Goal: Complete application form: Complete application form

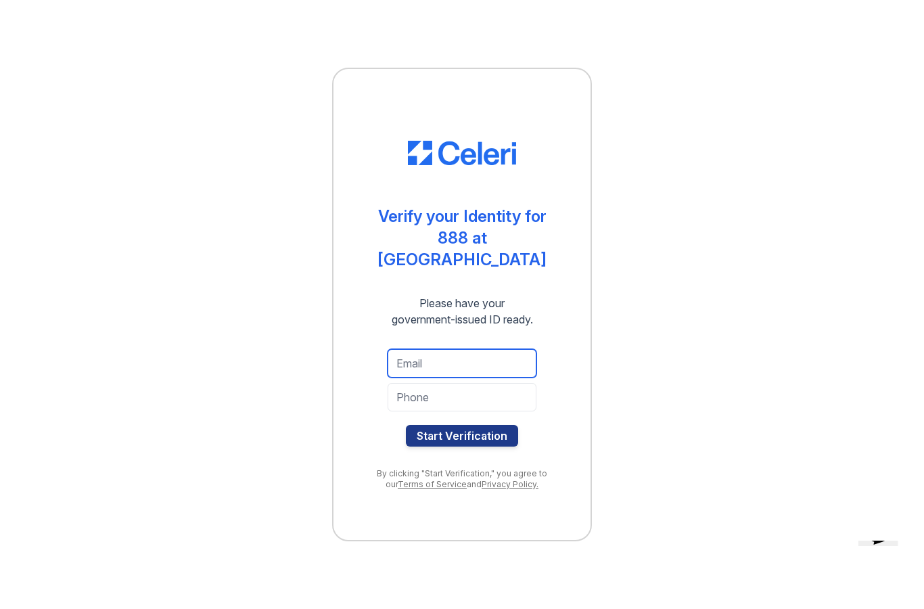
click at [405, 360] on input "email" at bounding box center [462, 363] width 149 height 28
type input "[EMAIL_ADDRESS][DOMAIN_NAME]"
click at [416, 394] on input "tel" at bounding box center [462, 397] width 149 height 28
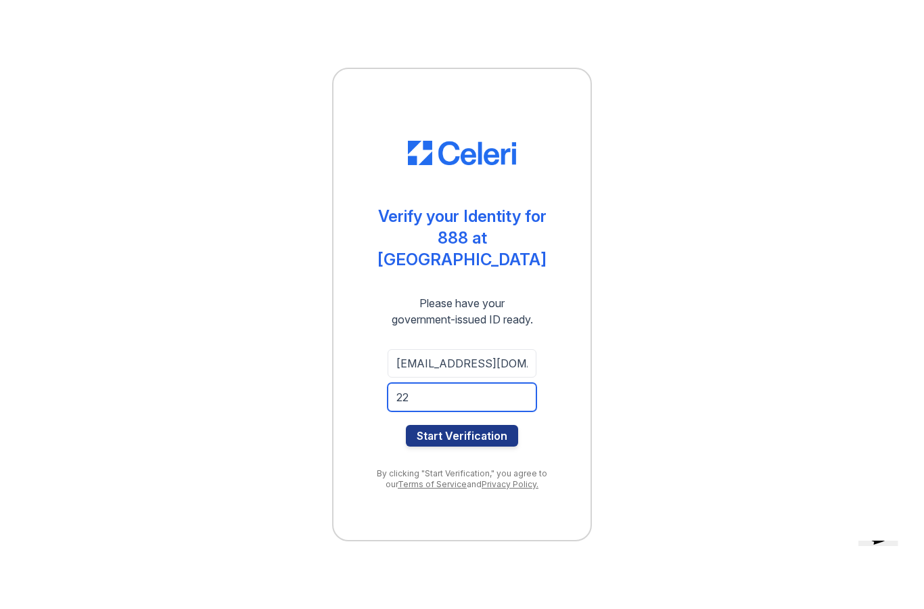
type input "2"
type input "7205370136"
click at [459, 425] on button "Start Verification" at bounding box center [462, 436] width 112 height 22
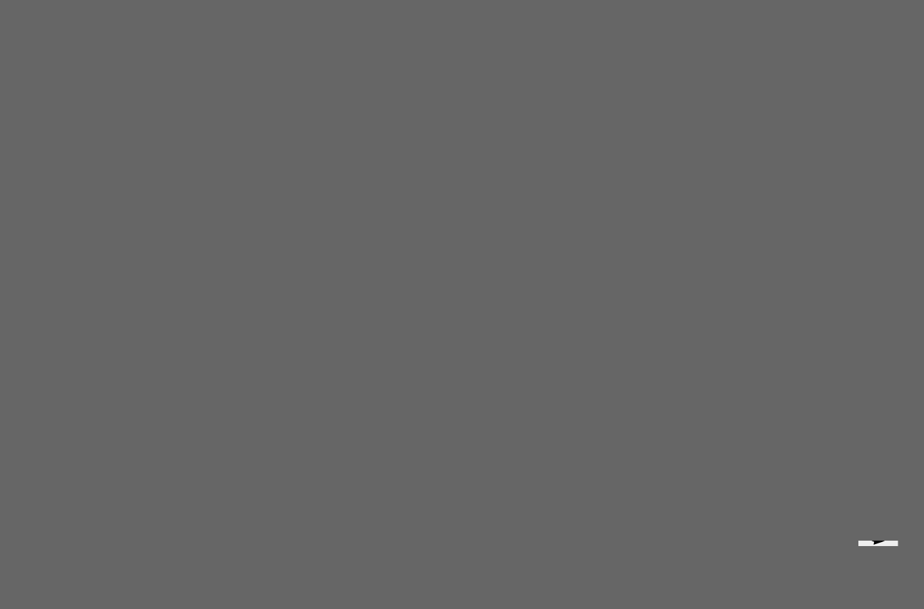
click at [871, 544] on icon "Chat widget" at bounding box center [878, 530] width 25 height 27
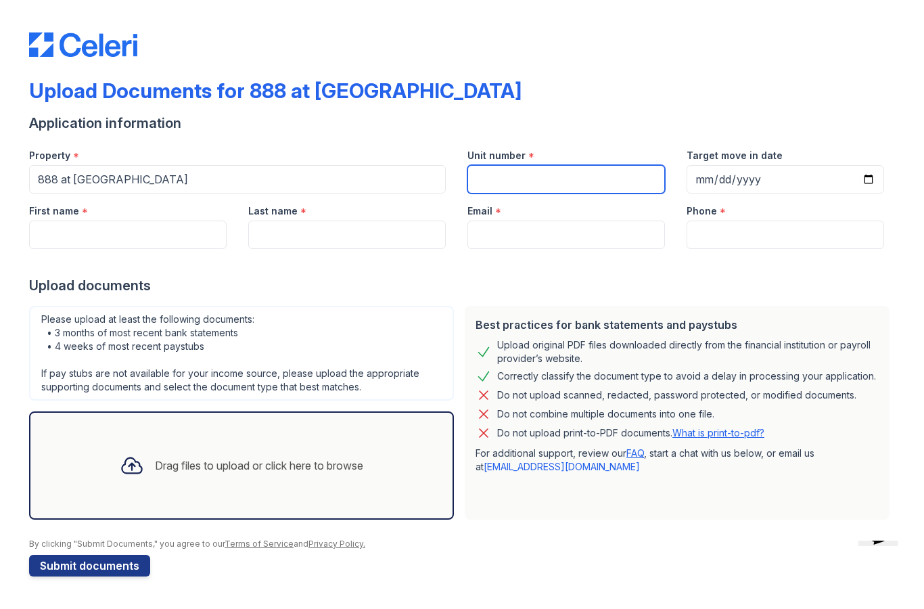
click at [536, 186] on input "Unit number" at bounding box center [565, 179] width 197 height 28
click at [725, 183] on input "Target move in date" at bounding box center [784, 179] width 197 height 28
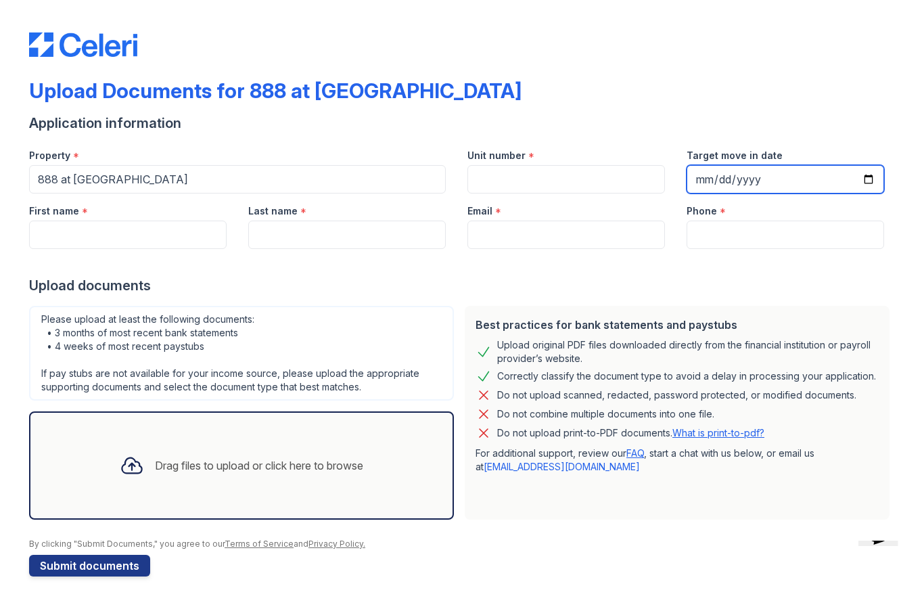
type input "2025-09-06"
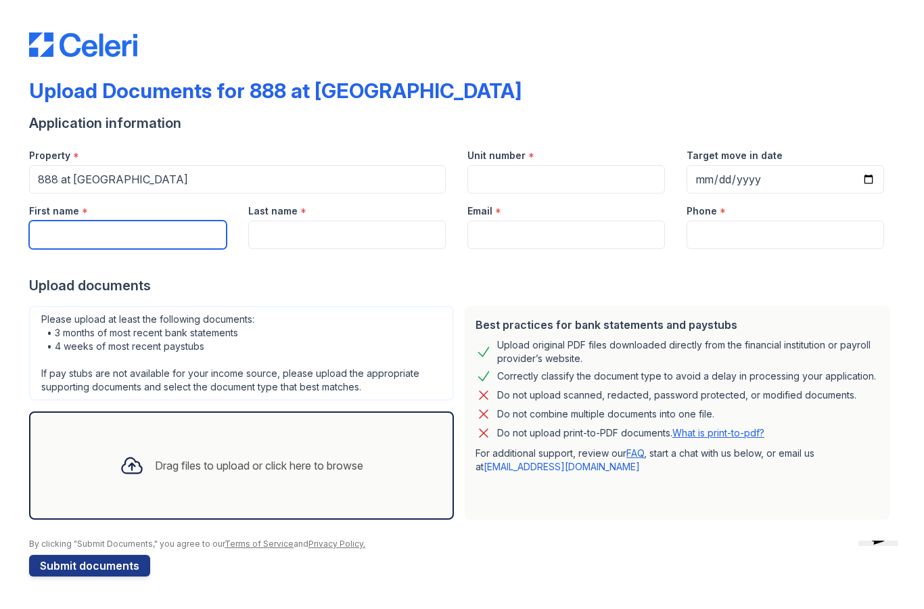
click at [142, 247] on input "First name" at bounding box center [127, 234] width 197 height 28
type input "MICHELE"
click at [390, 239] on input "Last name" at bounding box center [346, 234] width 197 height 28
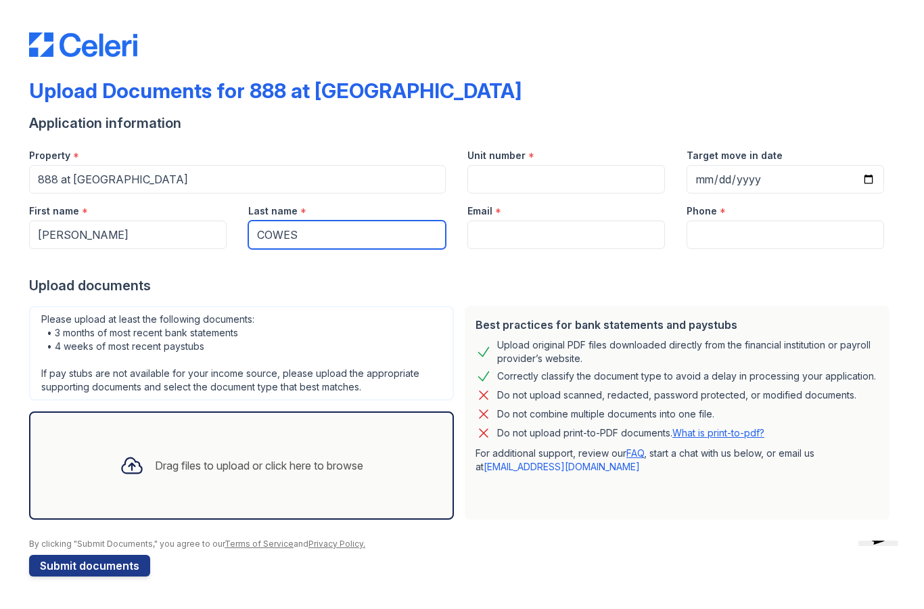
type input "COWES"
click at [563, 238] on input "Email" at bounding box center [565, 234] width 197 height 28
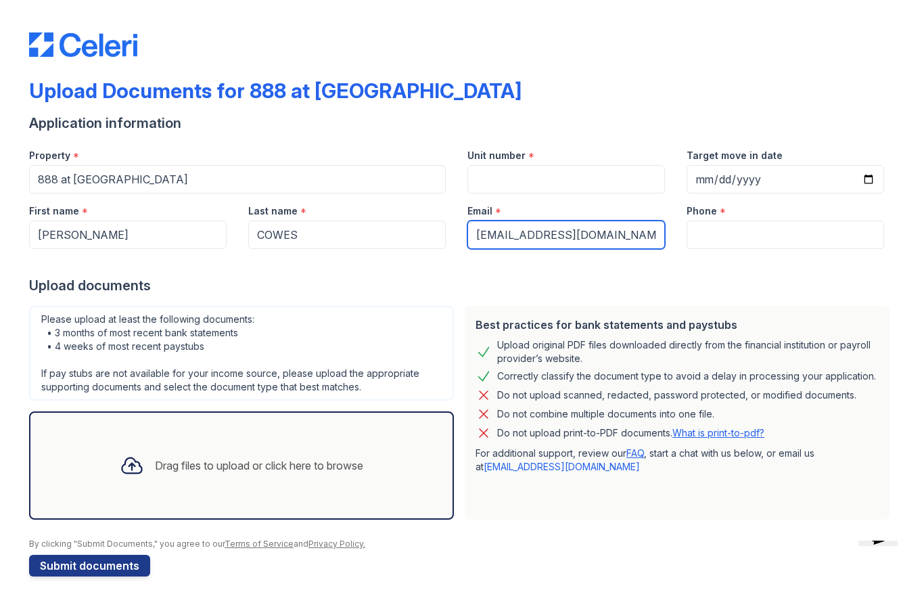
type input "[EMAIL_ADDRESS][DOMAIN_NAME]"
click at [776, 231] on input "Phone" at bounding box center [784, 234] width 197 height 28
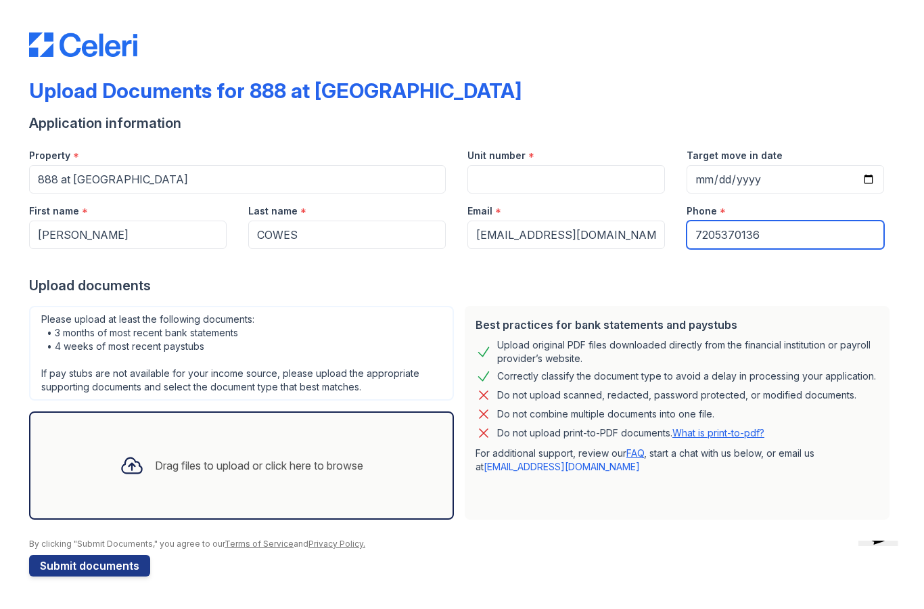
type input "7205370136"
click at [545, 192] on input "Unit number" at bounding box center [565, 179] width 197 height 28
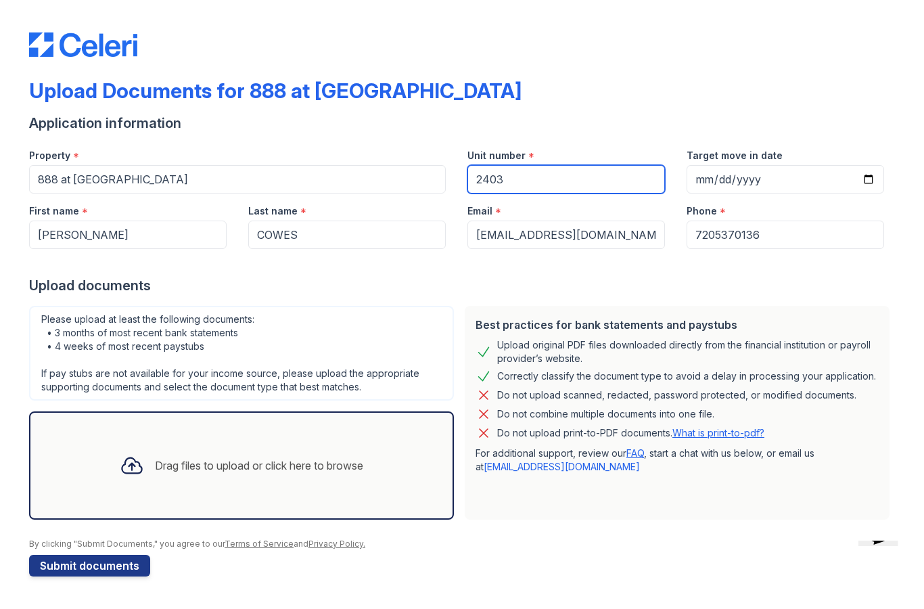
type input "2403"
click at [816, 191] on input "2025-09-06" at bounding box center [784, 179] width 197 height 28
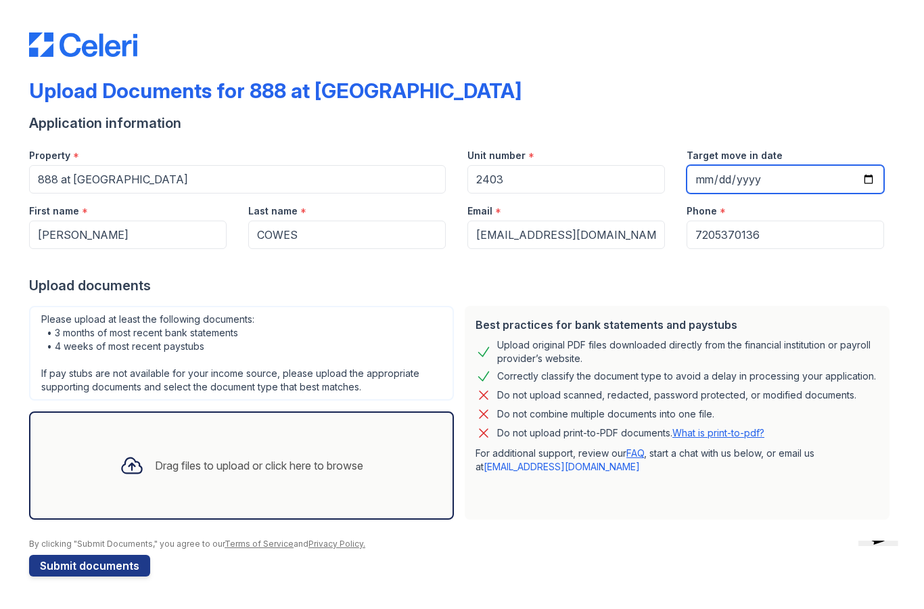
type input "2025-09-05"
click at [128, 467] on icon at bounding box center [132, 466] width 20 height 16
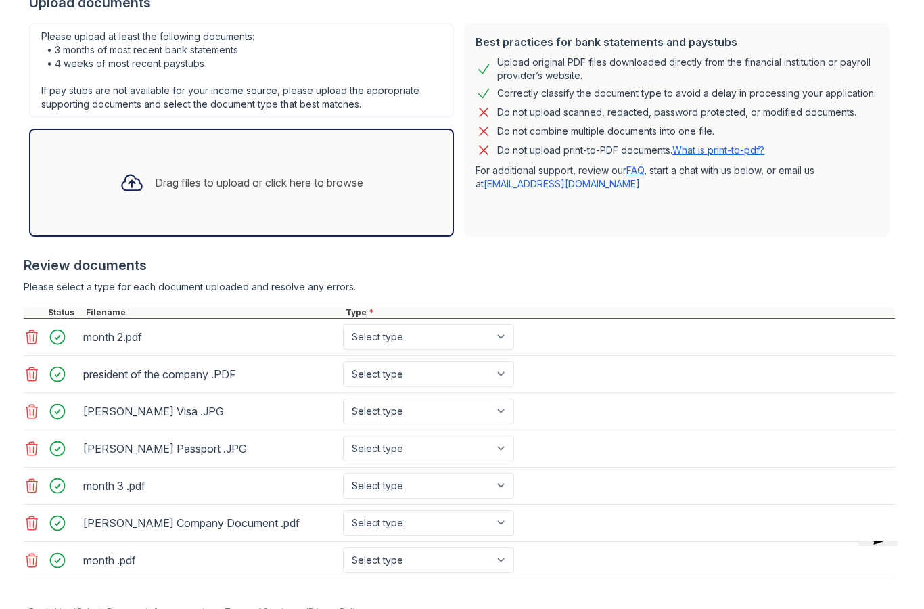
scroll to position [285, 0]
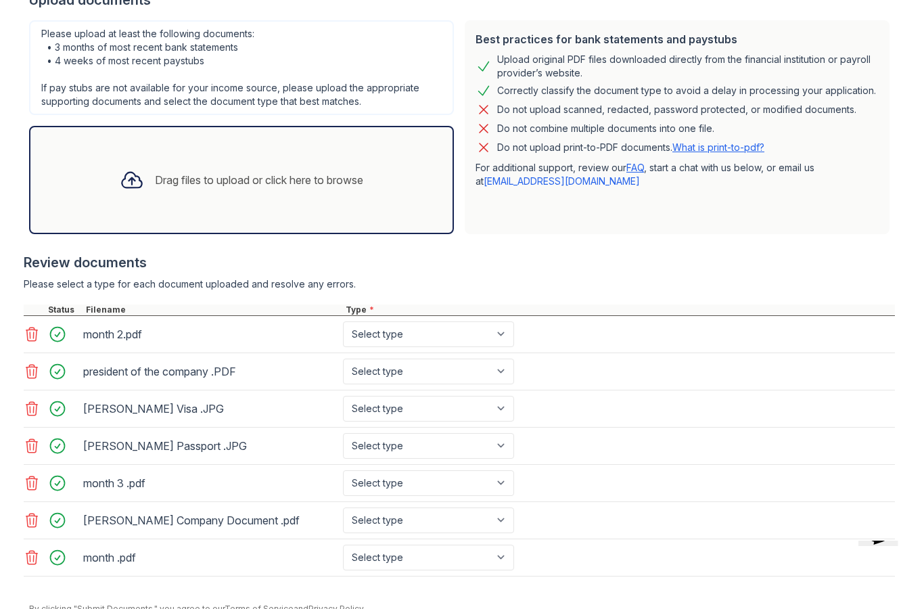
click at [27, 520] on icon at bounding box center [31, 520] width 11 height 14
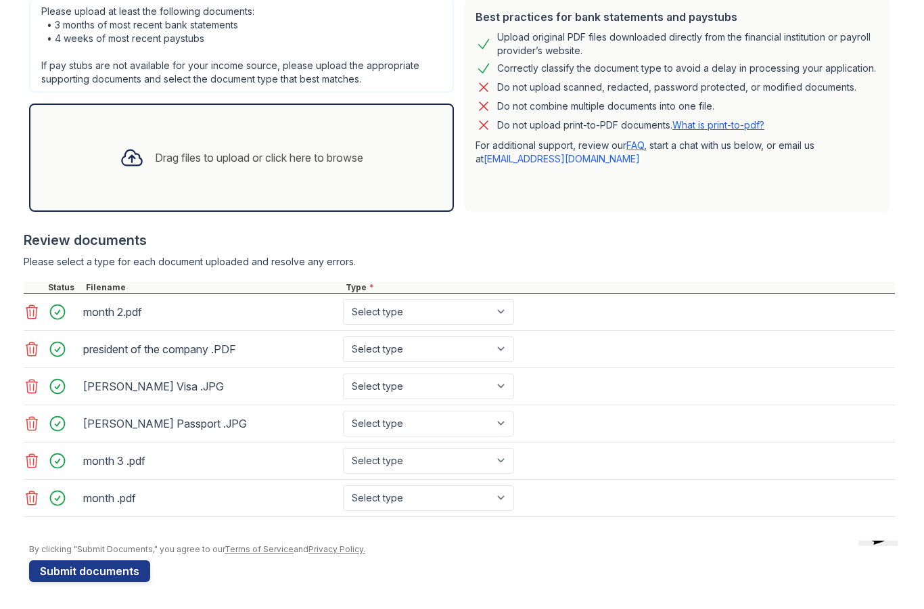
click at [465, 316] on select "Select type Paystub Bank Statement Offer Letter Tax Documents Benefit Award Let…" at bounding box center [428, 312] width 171 height 26
select select "bank_statement"
click at [451, 458] on select "Select type Paystub Bank Statement Offer Letter Tax Documents Benefit Award Let…" at bounding box center [428, 461] width 171 height 26
select select "bank_statement"
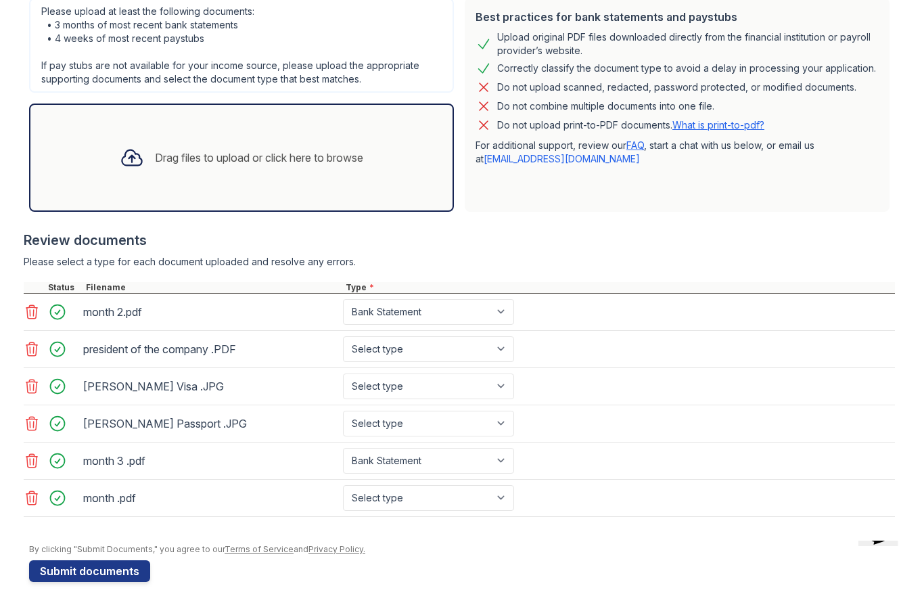
click at [453, 500] on select "Select type Paystub Bank Statement Offer Letter Tax Documents Benefit Award Let…" at bounding box center [428, 498] width 171 height 26
select select "bank_statement"
click at [482, 417] on select "Select type Paystub Bank Statement Offer Letter Tax Documents Benefit Award Let…" at bounding box center [428, 423] width 171 height 26
select select "other"
click at [471, 391] on select "Select type Paystub Bank Statement Offer Letter Tax Documents Benefit Award Let…" at bounding box center [428, 386] width 171 height 26
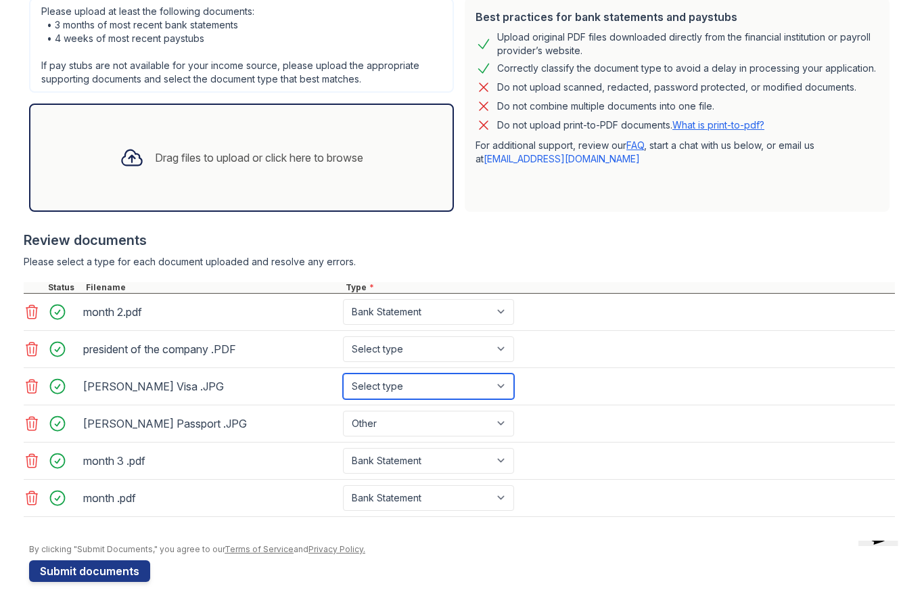
select select "other"
click at [474, 342] on select "Select type Paystub Bank Statement Offer Letter Tax Documents Benefit Award Let…" at bounding box center [428, 349] width 171 height 26
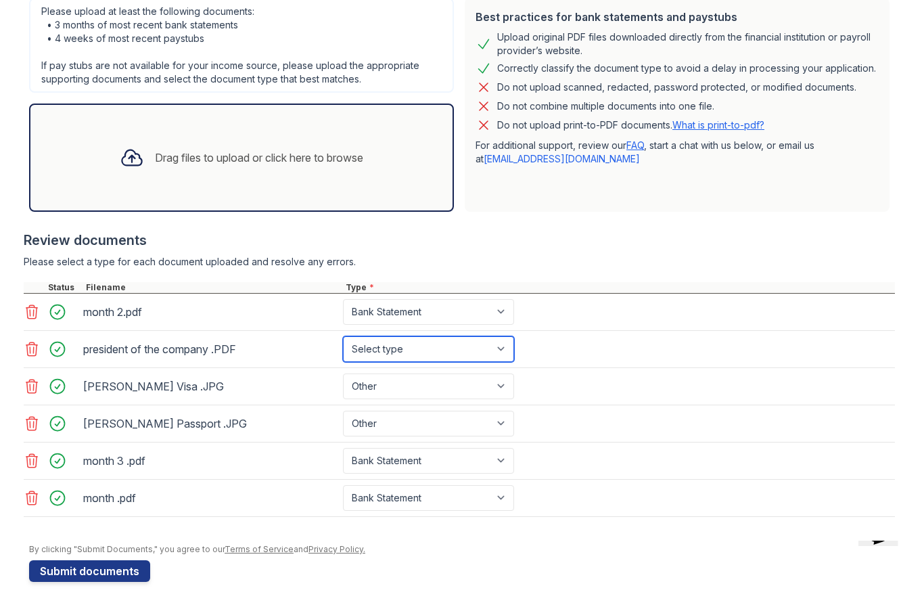
select select "bank_statement"
click at [306, 150] on div "Drag files to upload or click here to browse" at bounding box center [259, 157] width 208 height 16
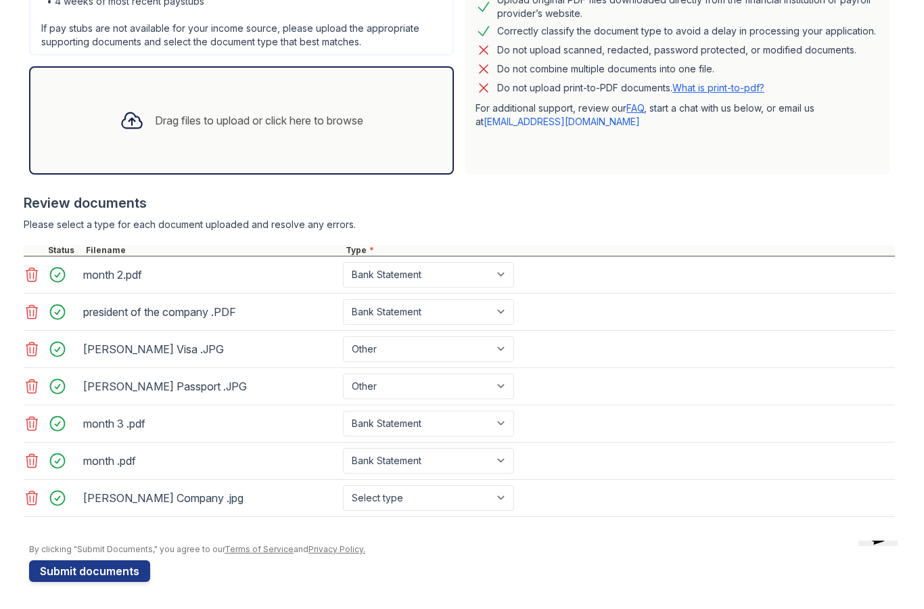
scroll to position [345, 0]
click at [446, 490] on select "Select type Paystub Bank Statement Offer Letter Tax Documents Benefit Award Let…" at bounding box center [428, 498] width 171 height 26
click at [453, 500] on select "Select type Paystub Bank Statement Offer Letter Tax Documents Benefit Award Let…" at bounding box center [428, 498] width 171 height 26
select select "bank_statement"
click at [121, 565] on button "Submit documents" at bounding box center [89, 571] width 121 height 22
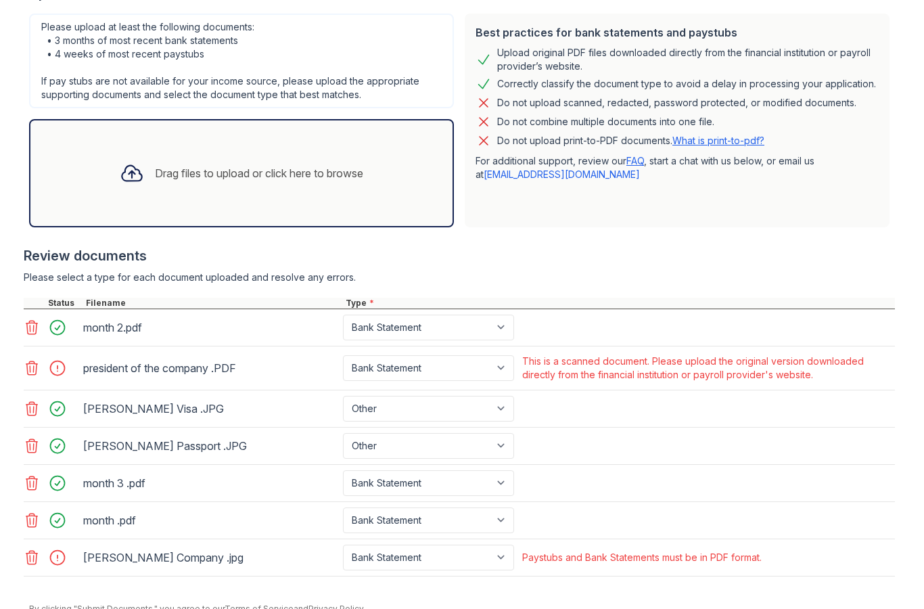
scroll to position [368, 0]
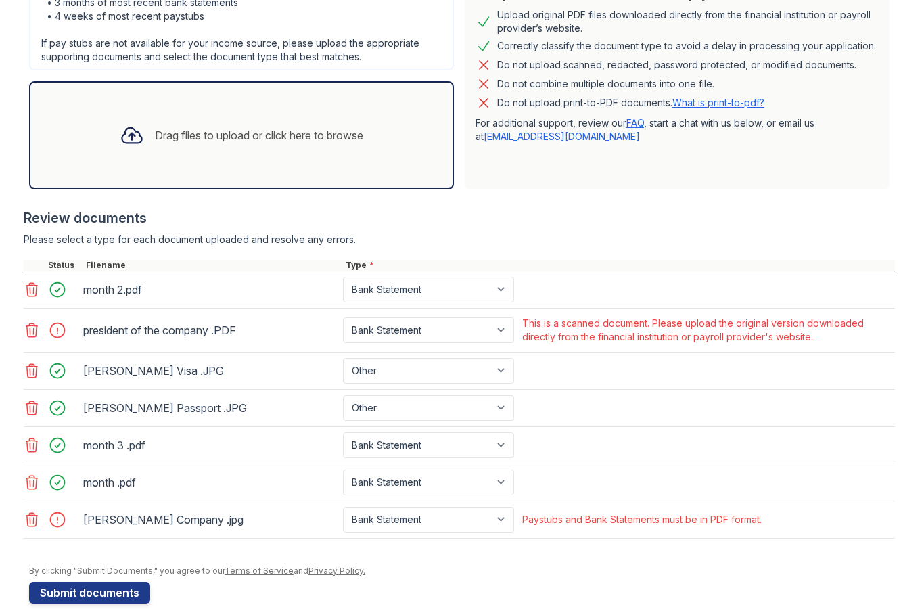
click at [30, 333] on icon at bounding box center [31, 330] width 11 height 14
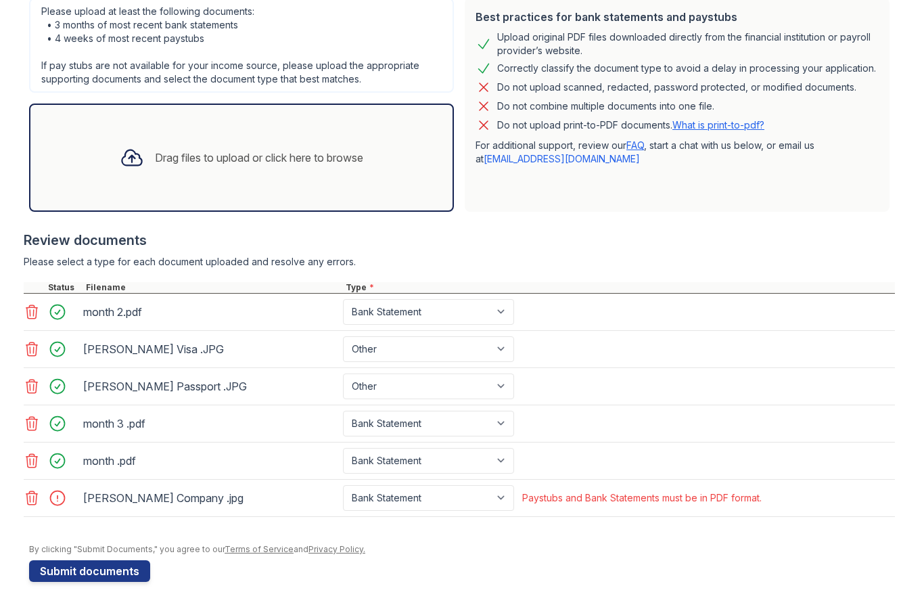
click at [34, 500] on icon at bounding box center [31, 498] width 11 height 14
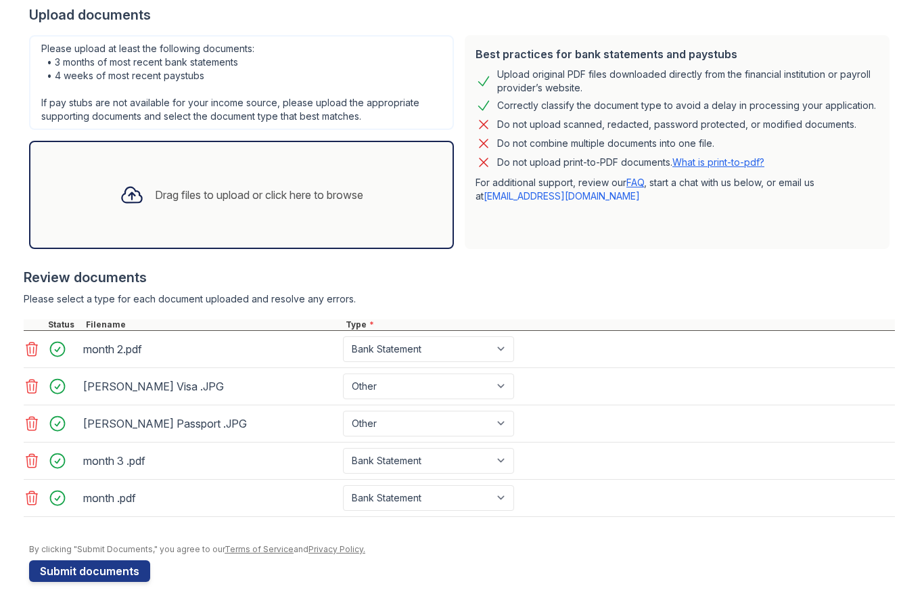
click at [288, 191] on div "Drag files to upload or click here to browse" at bounding box center [259, 195] width 208 height 16
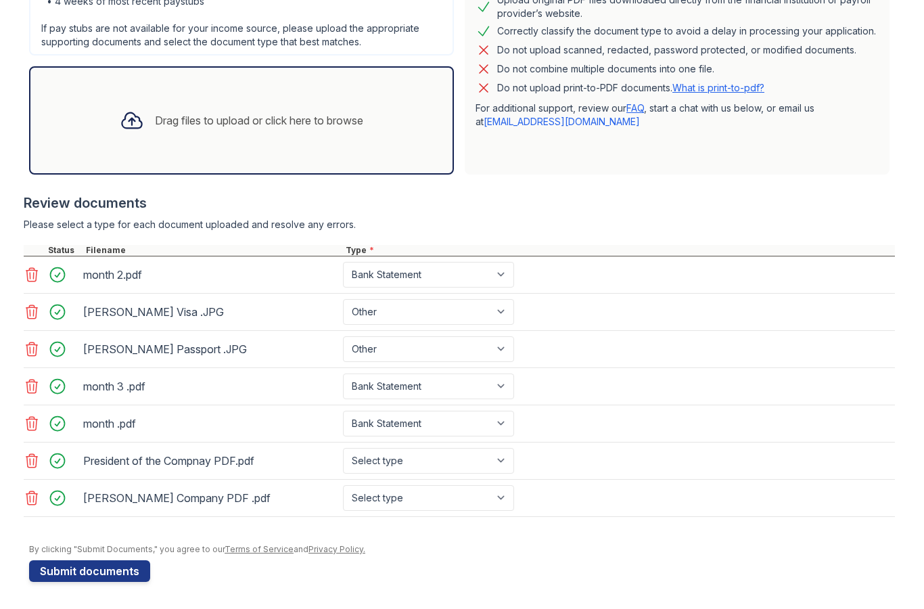
scroll to position [383, 0]
click at [444, 451] on select "Select type Paystub Bank Statement Offer Letter Tax Documents Benefit Award Let…" at bounding box center [428, 461] width 171 height 26
select select "bank_statement"
click at [413, 492] on select "Select type Paystub Bank Statement Offer Letter Tax Documents Benefit Award Let…" at bounding box center [428, 498] width 171 height 26
select select "bank_statement"
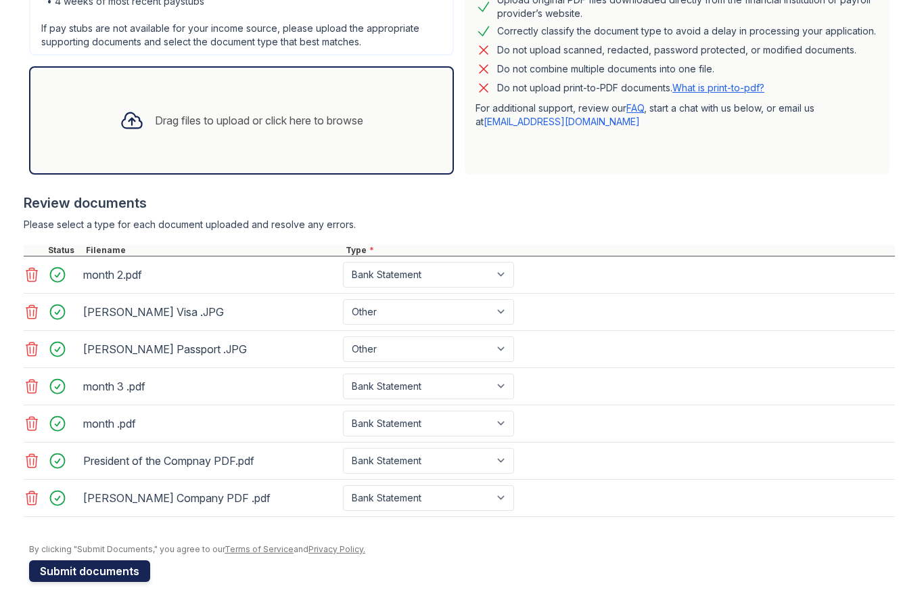
click at [122, 578] on button "Submit documents" at bounding box center [89, 571] width 121 height 22
